Goal: Task Accomplishment & Management: Use online tool/utility

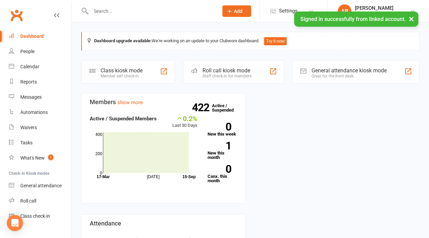
click at [226, 71] on div "Roll call kiosk mode" at bounding box center [226, 70] width 49 height 6
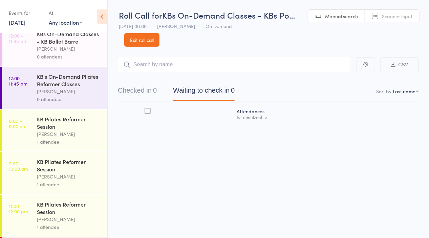
scroll to position [261, 0]
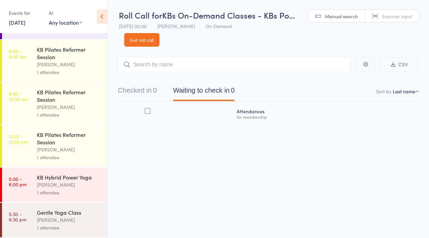
click at [69, 218] on div "[PERSON_NAME]" at bounding box center [69, 220] width 65 height 8
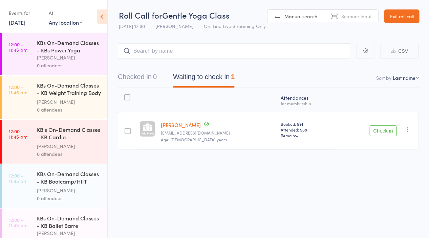
click at [129, 133] on div at bounding box center [128, 131] width 6 height 6
click at [126, 129] on input "checkbox" at bounding box center [126, 129] width 0 height 0
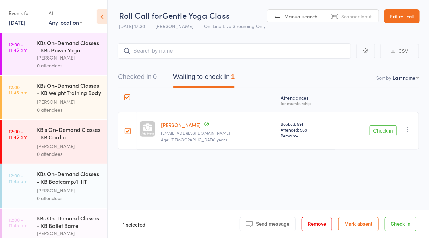
click at [386, 131] on button "Check in" at bounding box center [382, 131] width 27 height 11
